Goal: Task Accomplishment & Management: Manage account settings

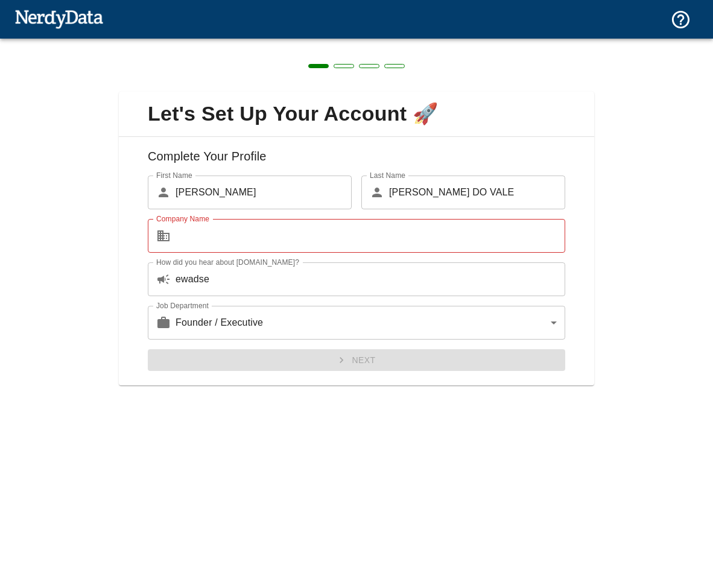
click at [33, 17] on img at bounding box center [58, 19] width 89 height 24
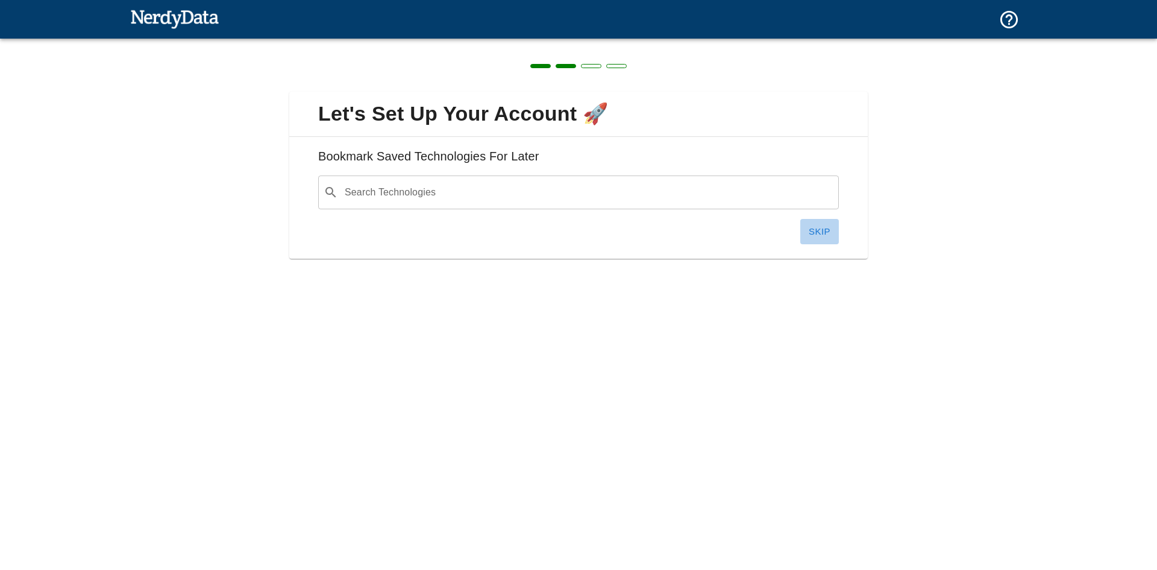
click at [817, 238] on button "Skip" at bounding box center [820, 231] width 39 height 25
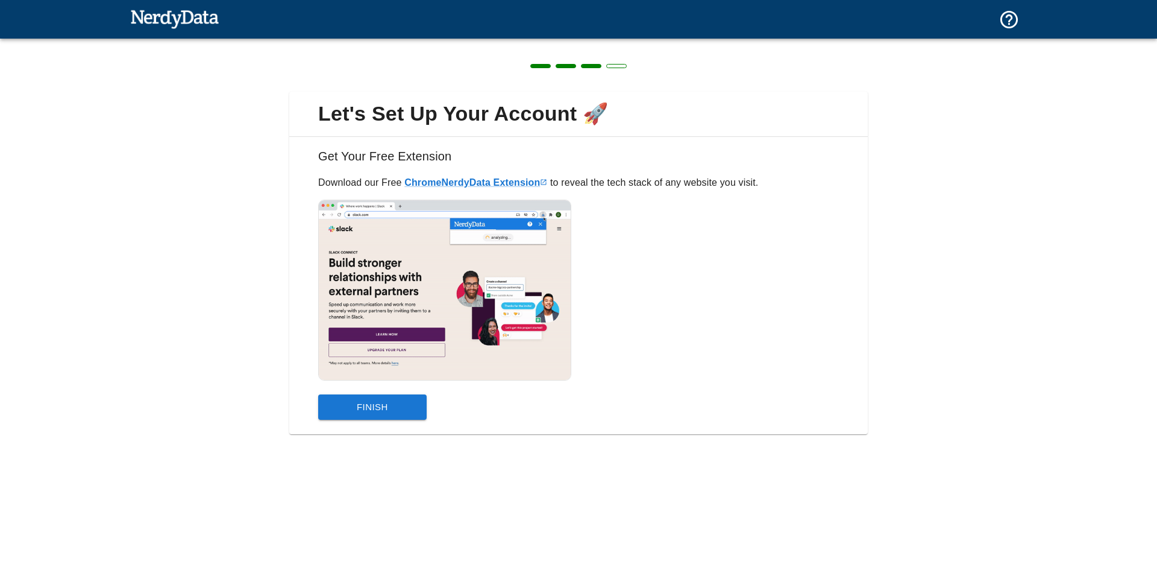
click at [366, 409] on button "Finish" at bounding box center [372, 406] width 109 height 25
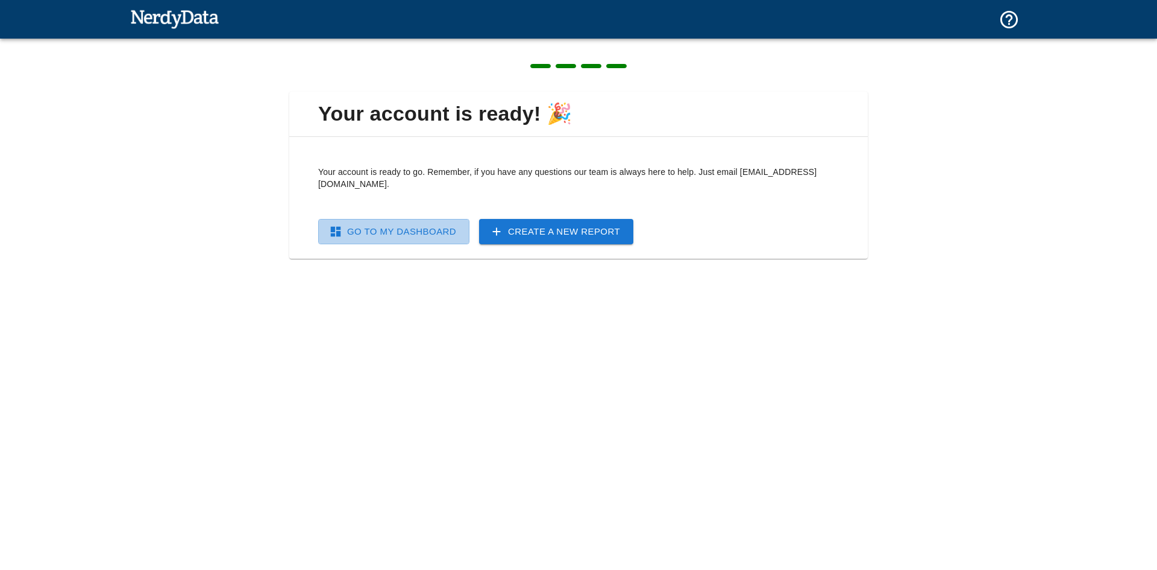
click at [435, 224] on link "Go To My Dashboard" at bounding box center [393, 231] width 151 height 25
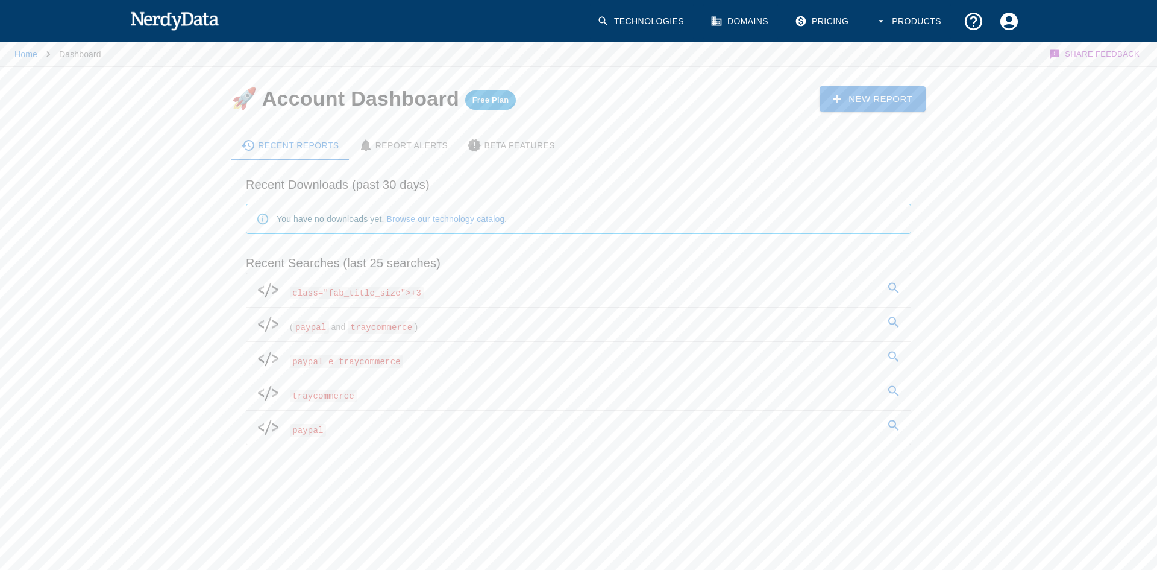
click at [177, 24] on img at bounding box center [174, 20] width 89 height 24
click at [848, 20] on link "Pricing" at bounding box center [823, 22] width 71 height 36
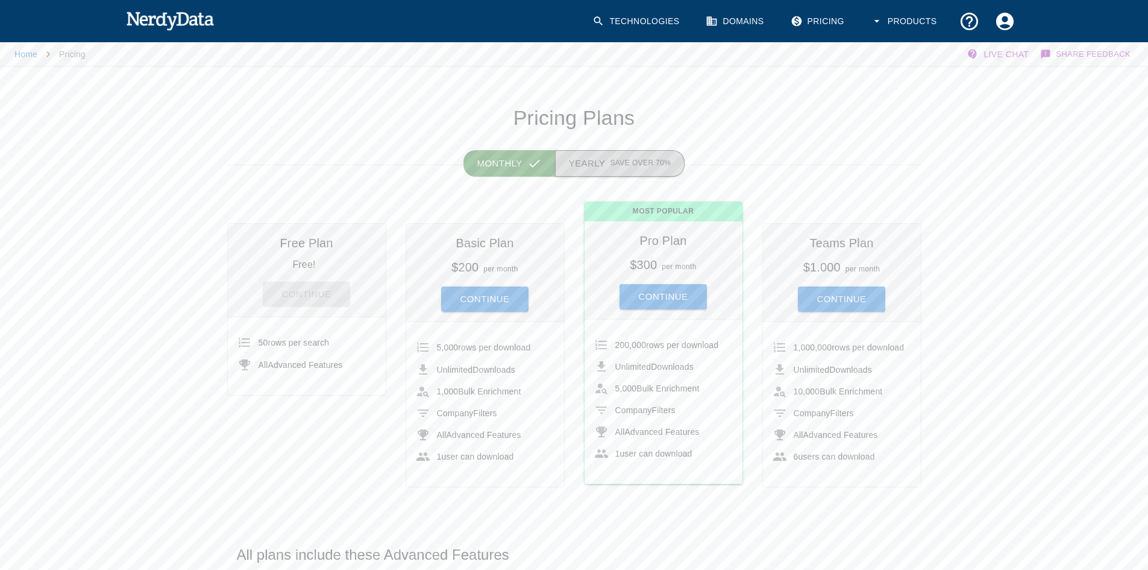
click at [623, 165] on span "Save over 70%" at bounding box center [640, 163] width 61 height 12
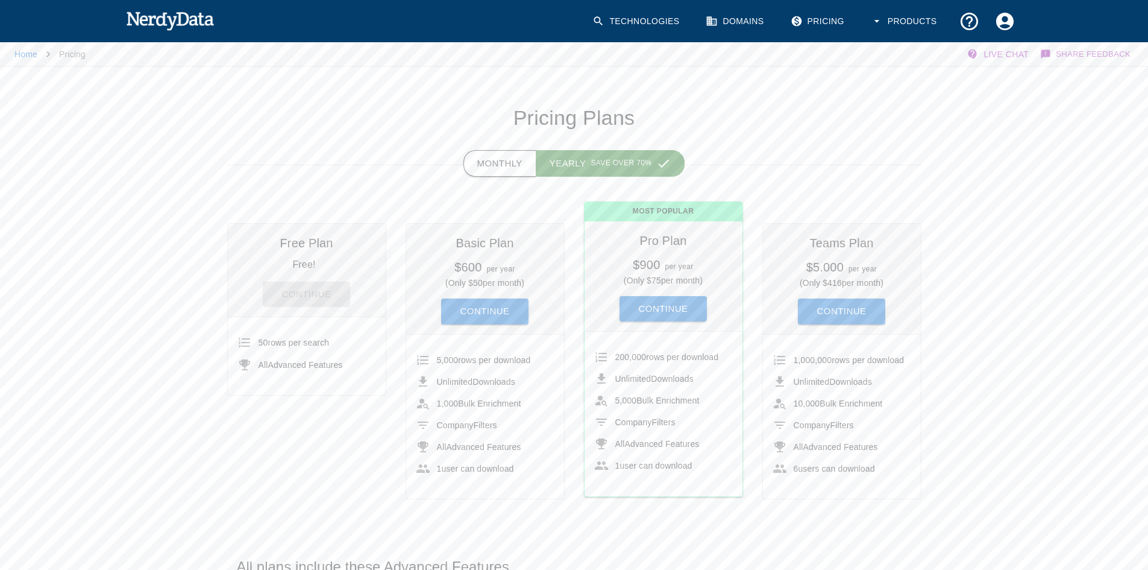
click at [527, 157] on button "Monthly" at bounding box center [500, 163] width 73 height 27
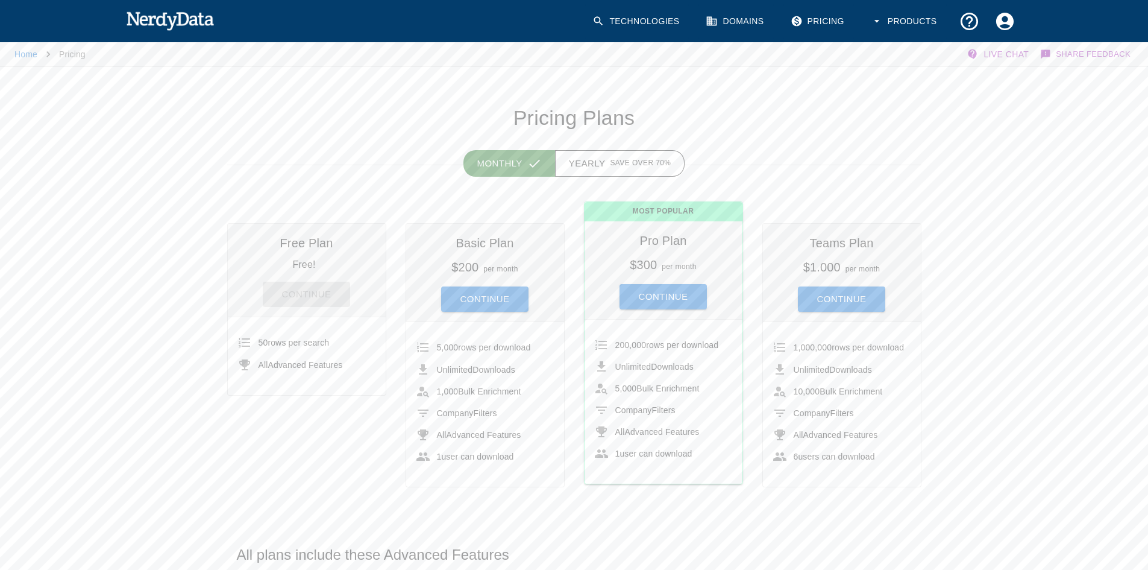
drag, startPoint x: 853, startPoint y: 139, endPoint x: 871, endPoint y: 121, distance: 25.6
click at [860, 139] on div "Monthly Yearly Save over 70%" at bounding box center [565, 148] width 714 height 34
click at [1010, 24] on icon "Account Settings" at bounding box center [1004, 20] width 17 height 17
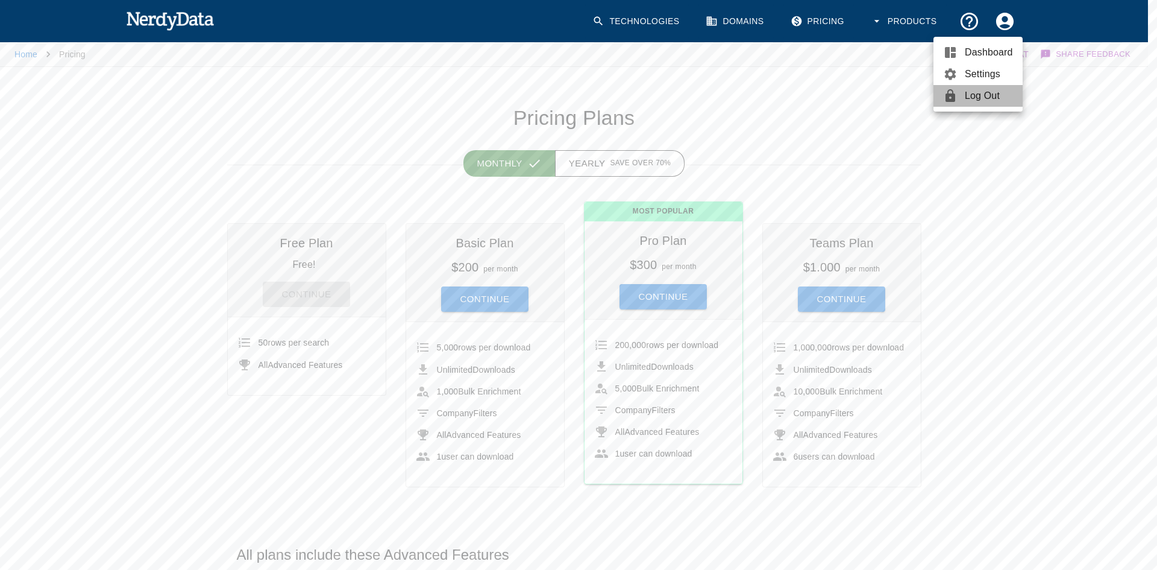
click at [992, 93] on span "Log Out" at bounding box center [989, 96] width 48 height 14
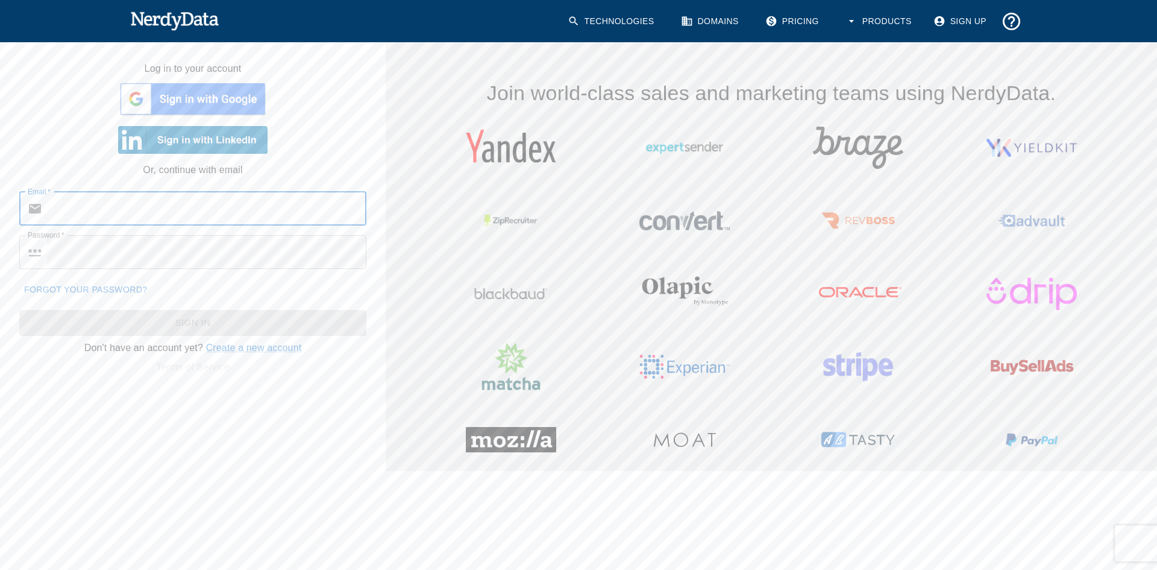
type input "[EMAIL_ADDRESS][DOMAIN_NAME]"
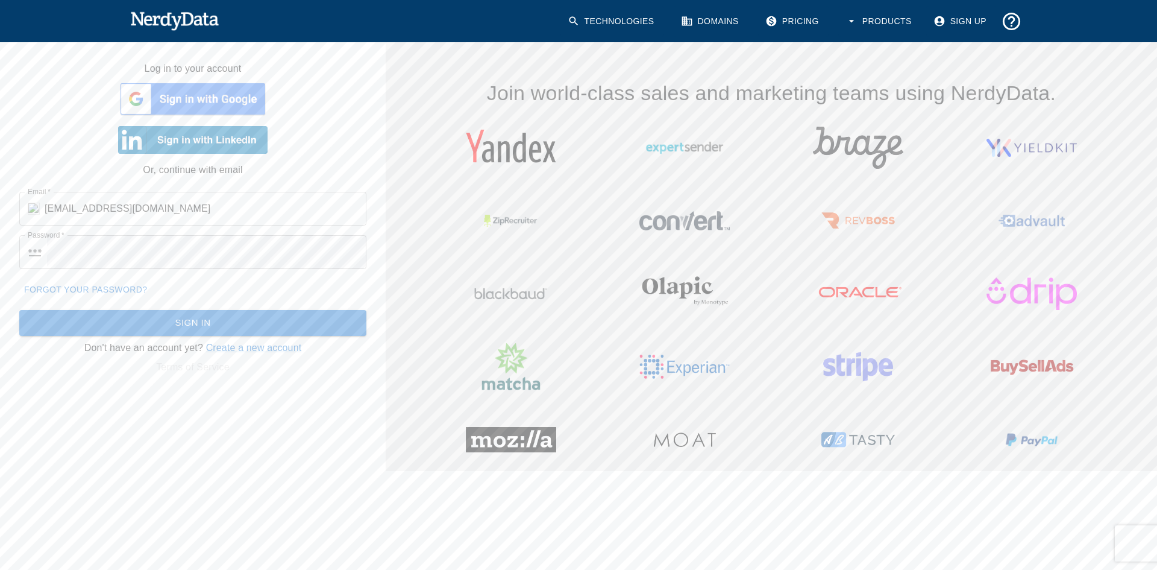
click at [486, 201] on img at bounding box center [511, 221] width 90 height 54
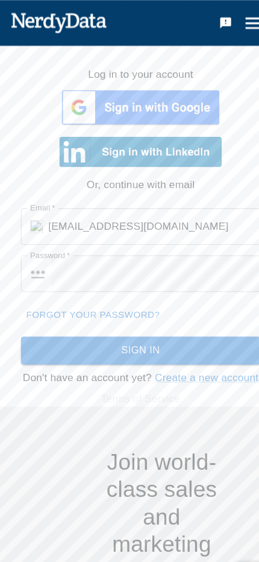
click at [212, 334] on button "Sign In" at bounding box center [129, 322] width 221 height 25
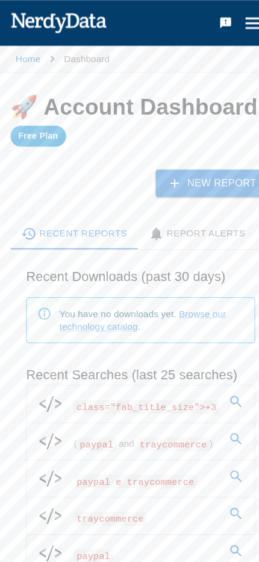
click at [234, 28] on icon "Navigation Menu" at bounding box center [234, 21] width 21 height 21
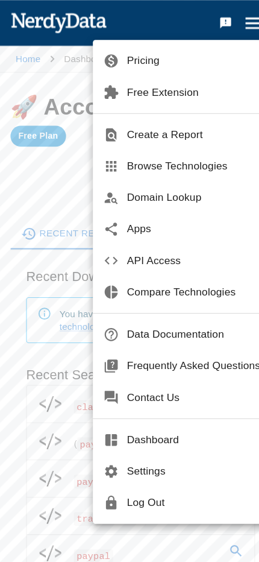
click at [134, 457] on span "Log Out" at bounding box center [178, 463] width 123 height 14
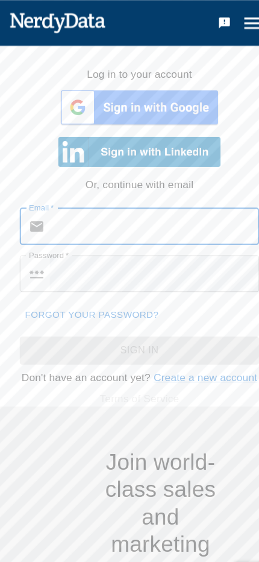
type input "[EMAIL_ADDRESS][DOMAIN_NAME]"
